Goal: Transaction & Acquisition: Book appointment/travel/reservation

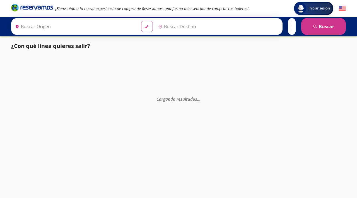
type input "[GEOGRAPHIC_DATA], [GEOGRAPHIC_DATA]"
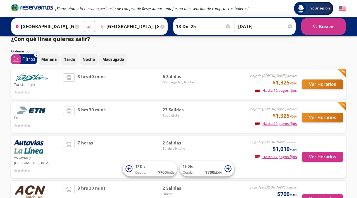
scroll to position [7, 0]
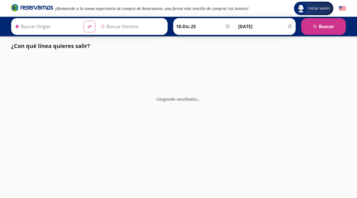
type input "[GEOGRAPHIC_DATA], [GEOGRAPHIC_DATA]"
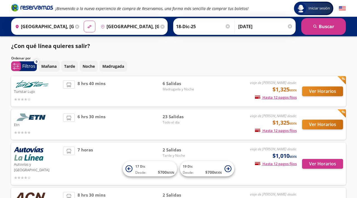
click at [319, 87] on button "Ver Horarios" at bounding box center [322, 91] width 41 height 10
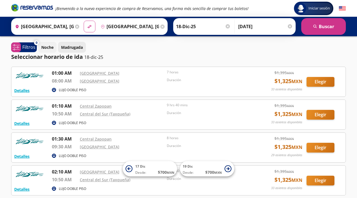
click at [66, 46] on p "Madrugada" at bounding box center [72, 47] width 22 height 6
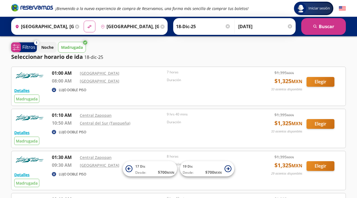
click at [27, 45] on p "Filtros" at bounding box center [28, 47] width 13 height 7
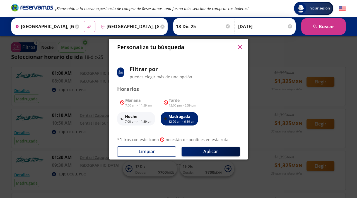
scroll to position [44, 0]
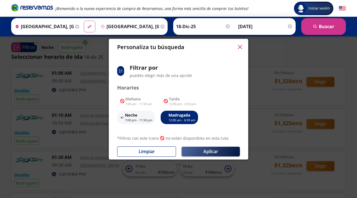
click at [220, 154] on button "Aplicar" at bounding box center [211, 152] width 58 height 10
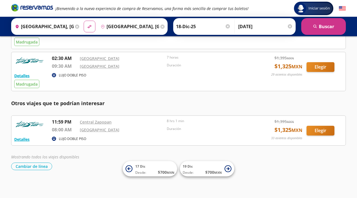
scroll to position [183, 0]
click at [27, 169] on button "Cambiar de línea" at bounding box center [31, 167] width 41 height 8
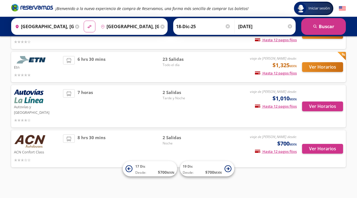
scroll to position [51, 0]
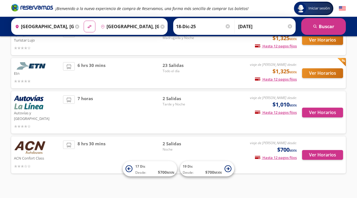
click at [332, 73] on button "Ver Horarios" at bounding box center [322, 73] width 41 height 10
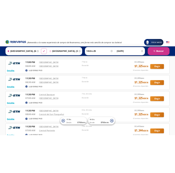
scroll to position [565, 0]
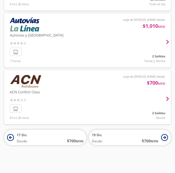
scroll to position [51, 0]
